Goal: Task Accomplishment & Management: Manage account settings

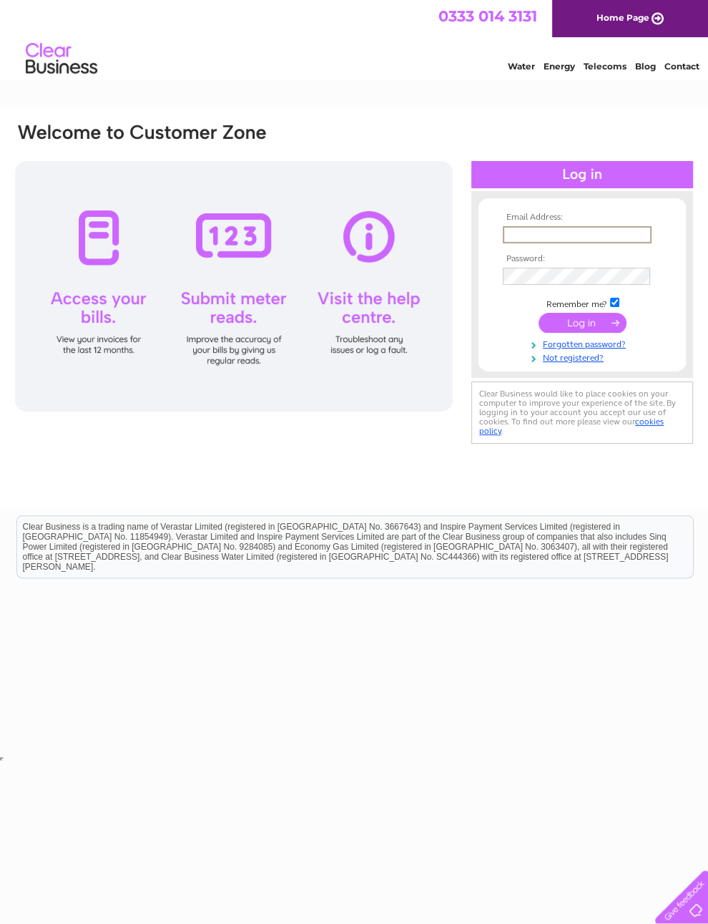
click at [533, 235] on input "text" at bounding box center [577, 234] width 149 height 17
type input "carol.luther@hotmail.com"
click at [582, 328] on input "submit" at bounding box center [583, 321] width 88 height 20
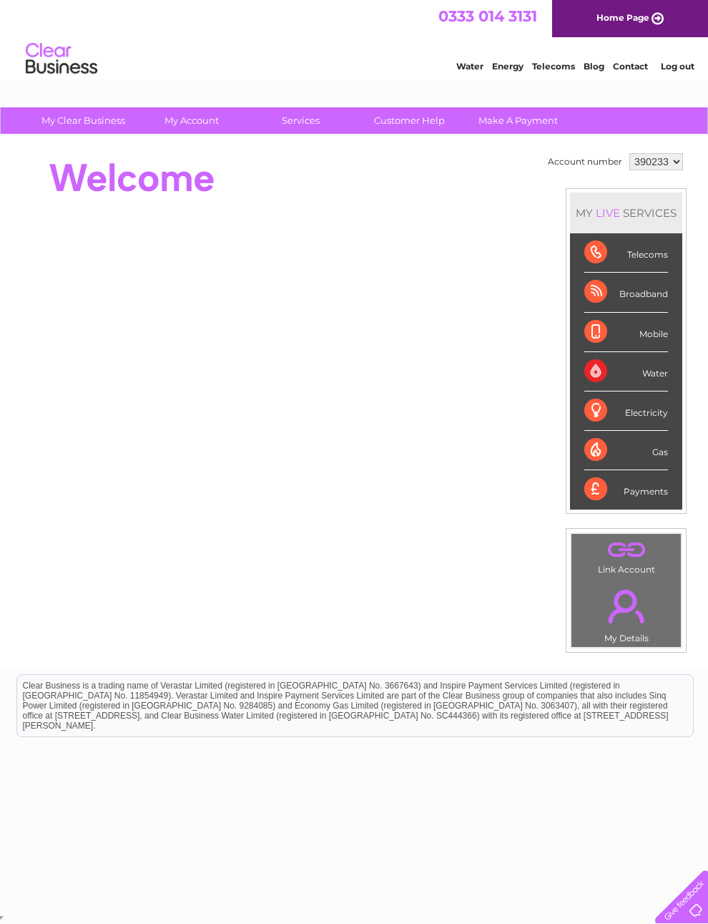
click at [620, 258] on div "Telecoms" at bounding box center [626, 252] width 84 height 39
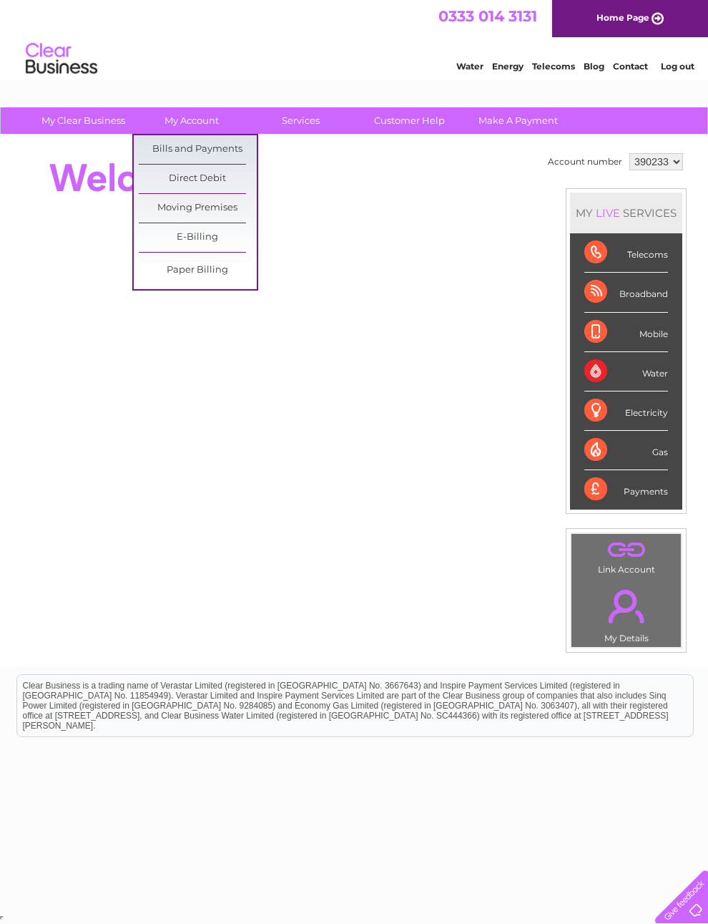
click at [204, 147] on link "Bills and Payments" at bounding box center [198, 149] width 118 height 29
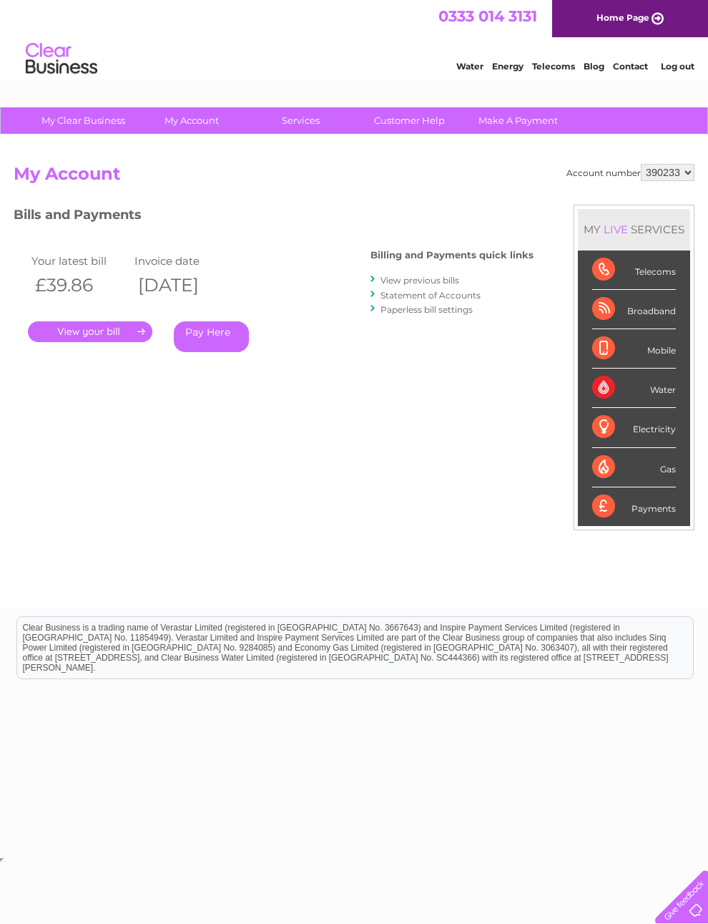
click at [119, 323] on link "." at bounding box center [90, 331] width 124 height 21
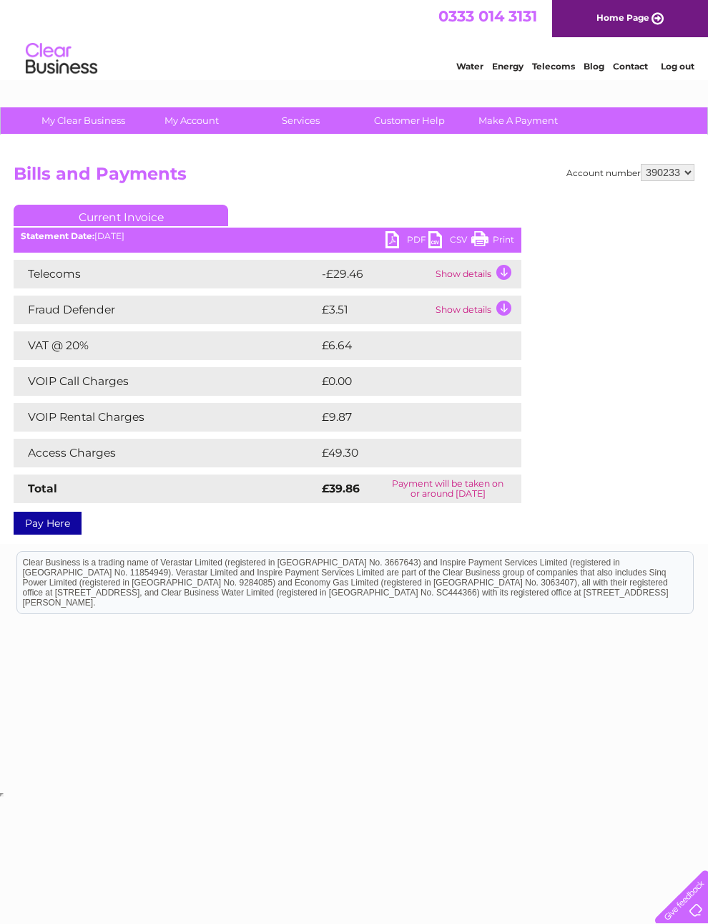
click at [494, 238] on link "Print" at bounding box center [492, 241] width 43 height 21
